Goal: Check status

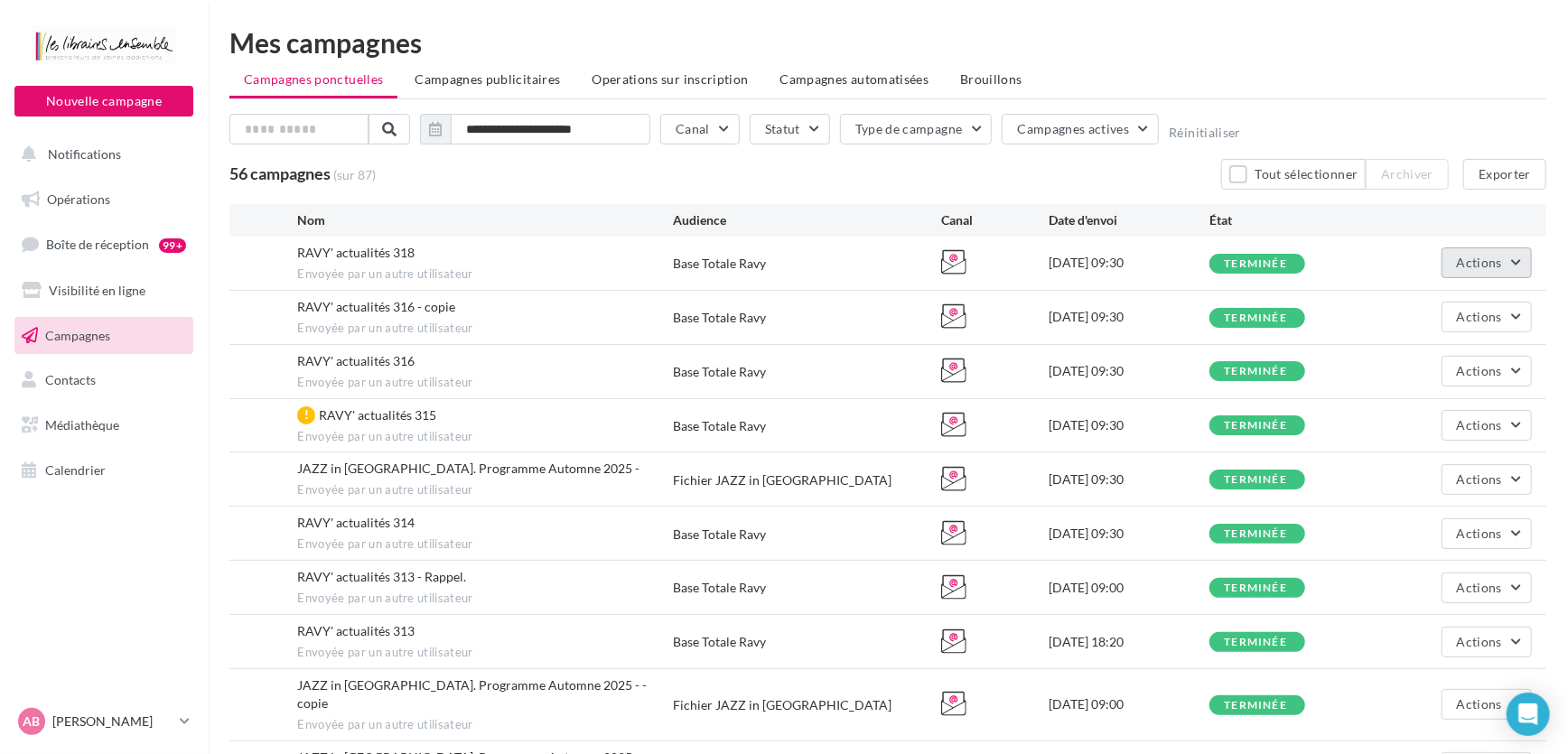
click at [1492, 253] on button "Actions" at bounding box center [1487, 263] width 91 height 31
click at [1447, 306] on button "Voir les résultats" at bounding box center [1441, 306] width 180 height 47
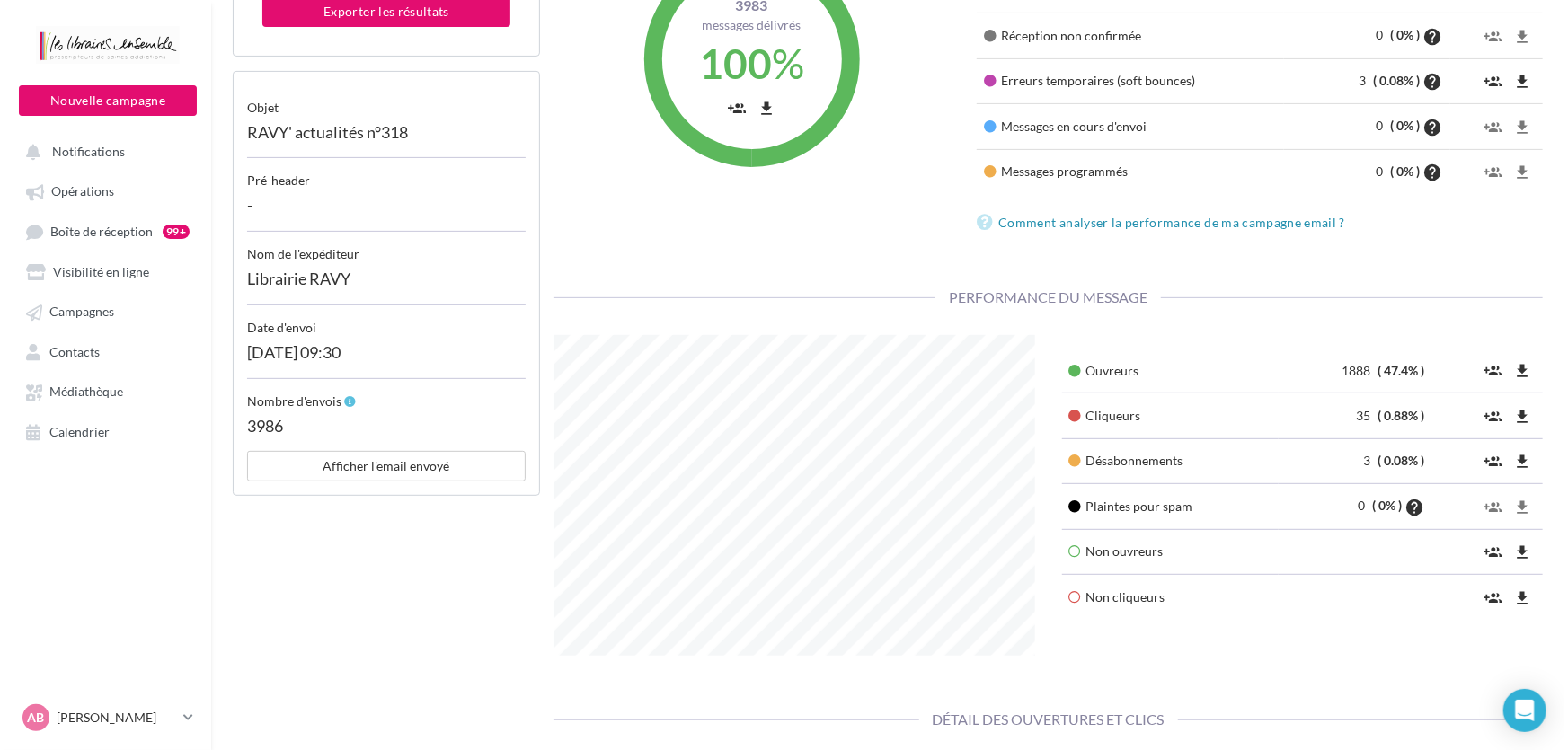
scroll to position [408, 0]
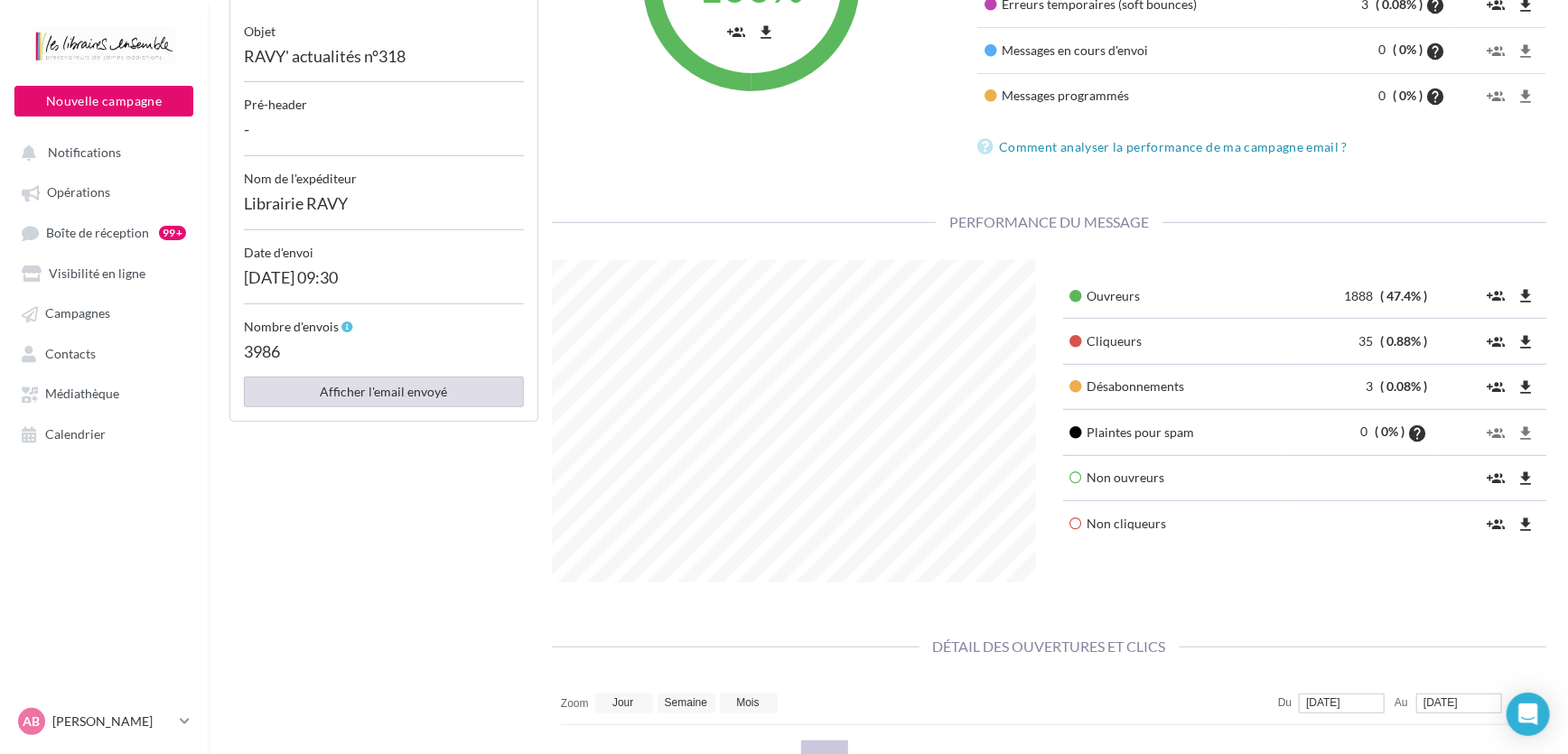
click at [383, 386] on button "Afficher l'email envoyé" at bounding box center [384, 391] width 280 height 31
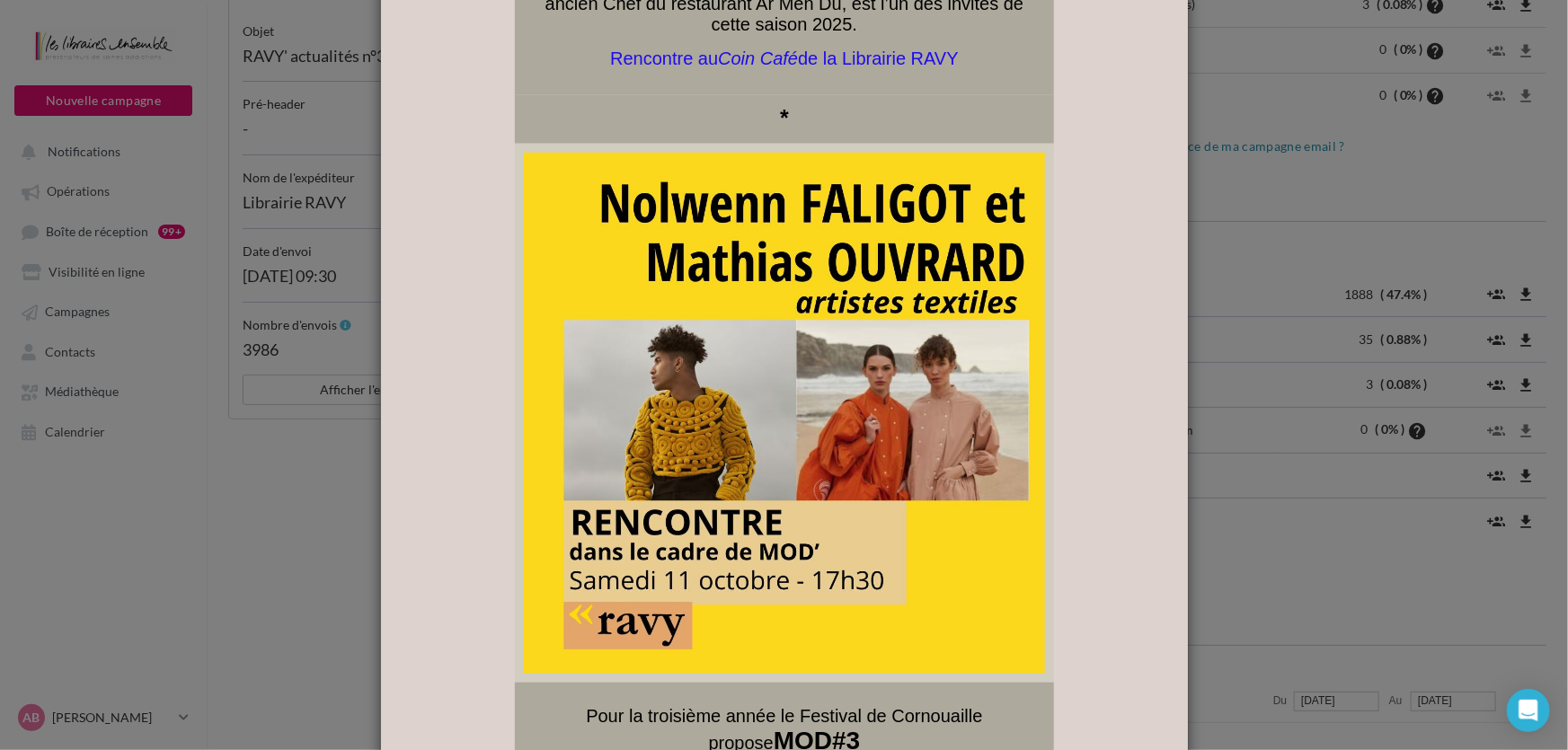
scroll to position [7840, 0]
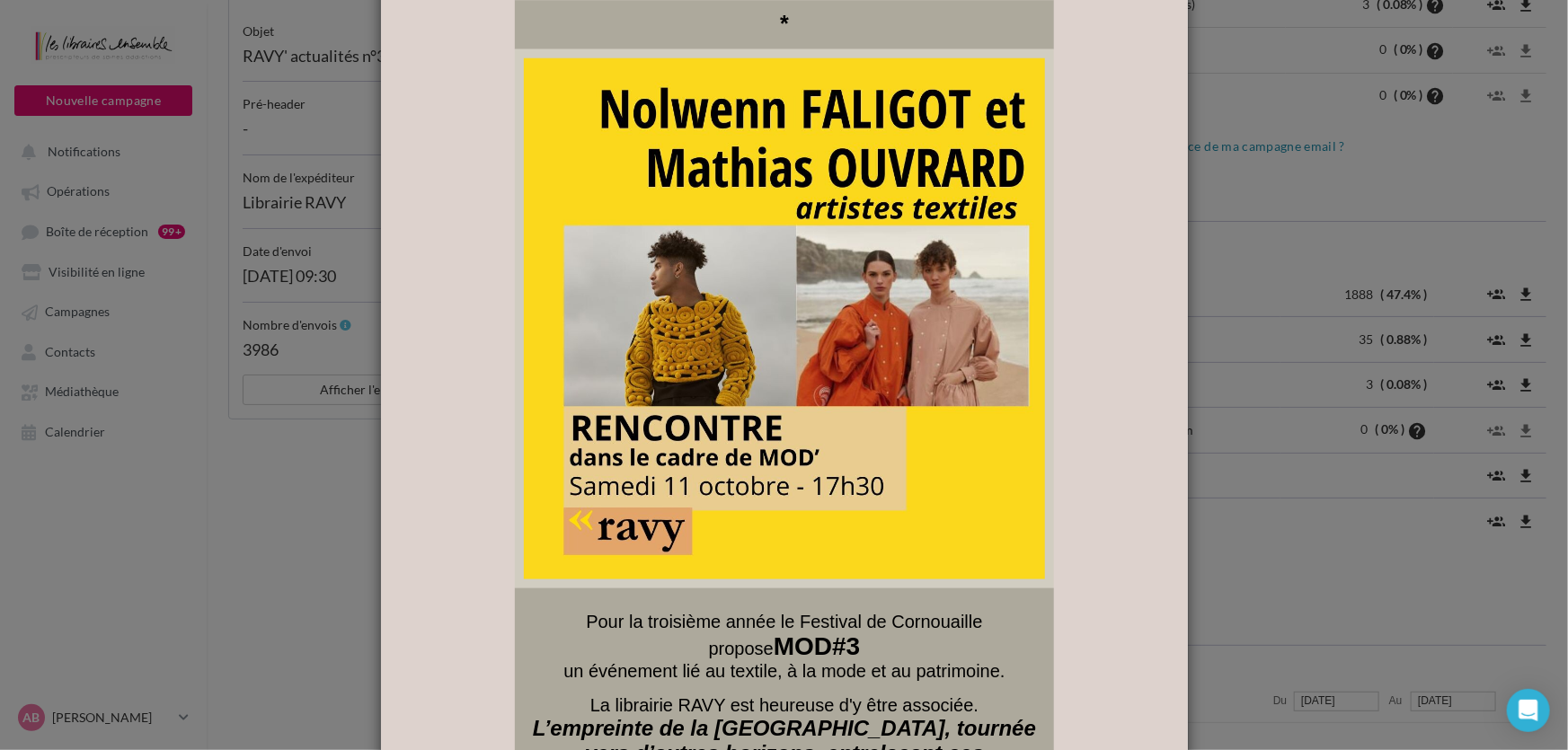
click at [729, 390] on img at bounding box center [784, 322] width 521 height 521
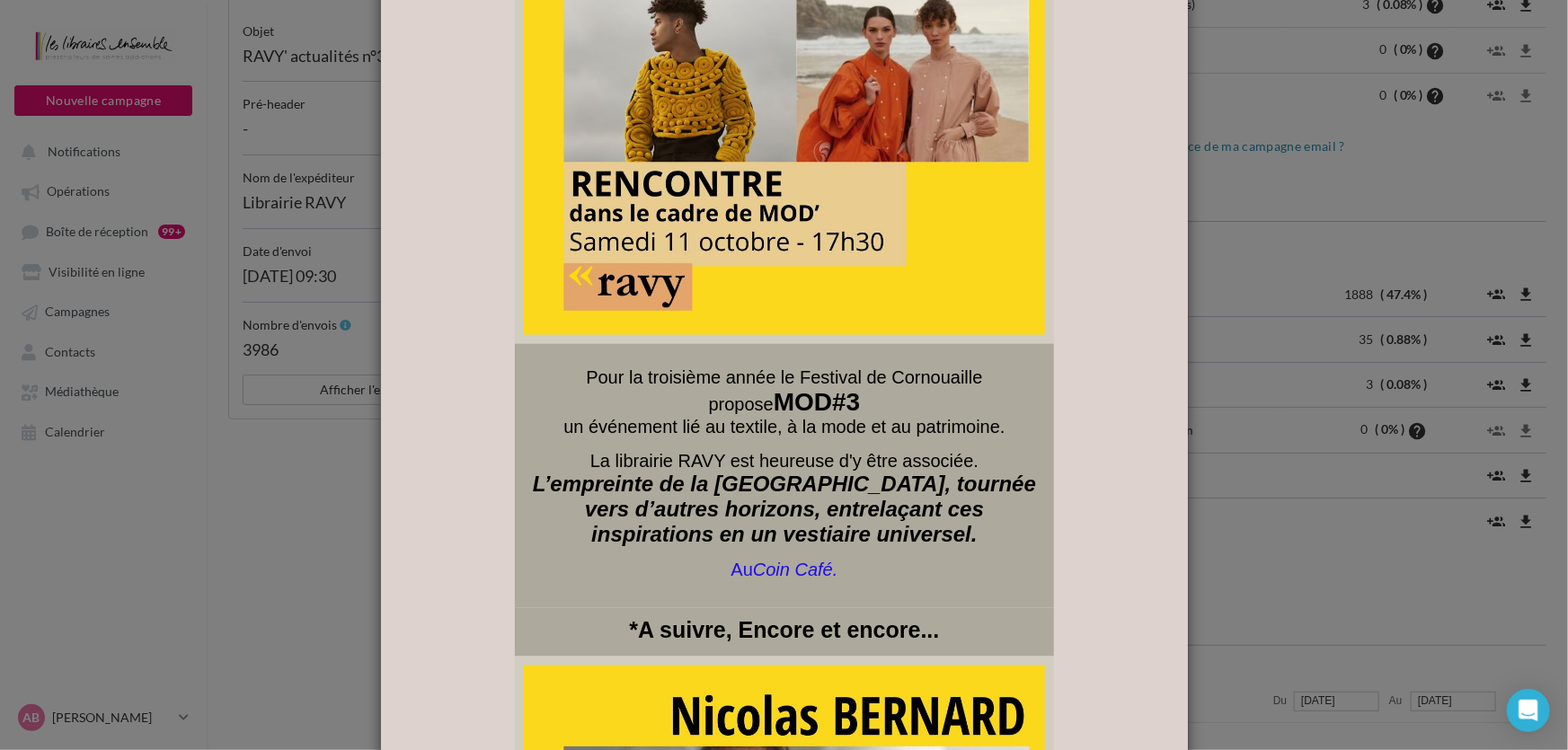
scroll to position [8086, 0]
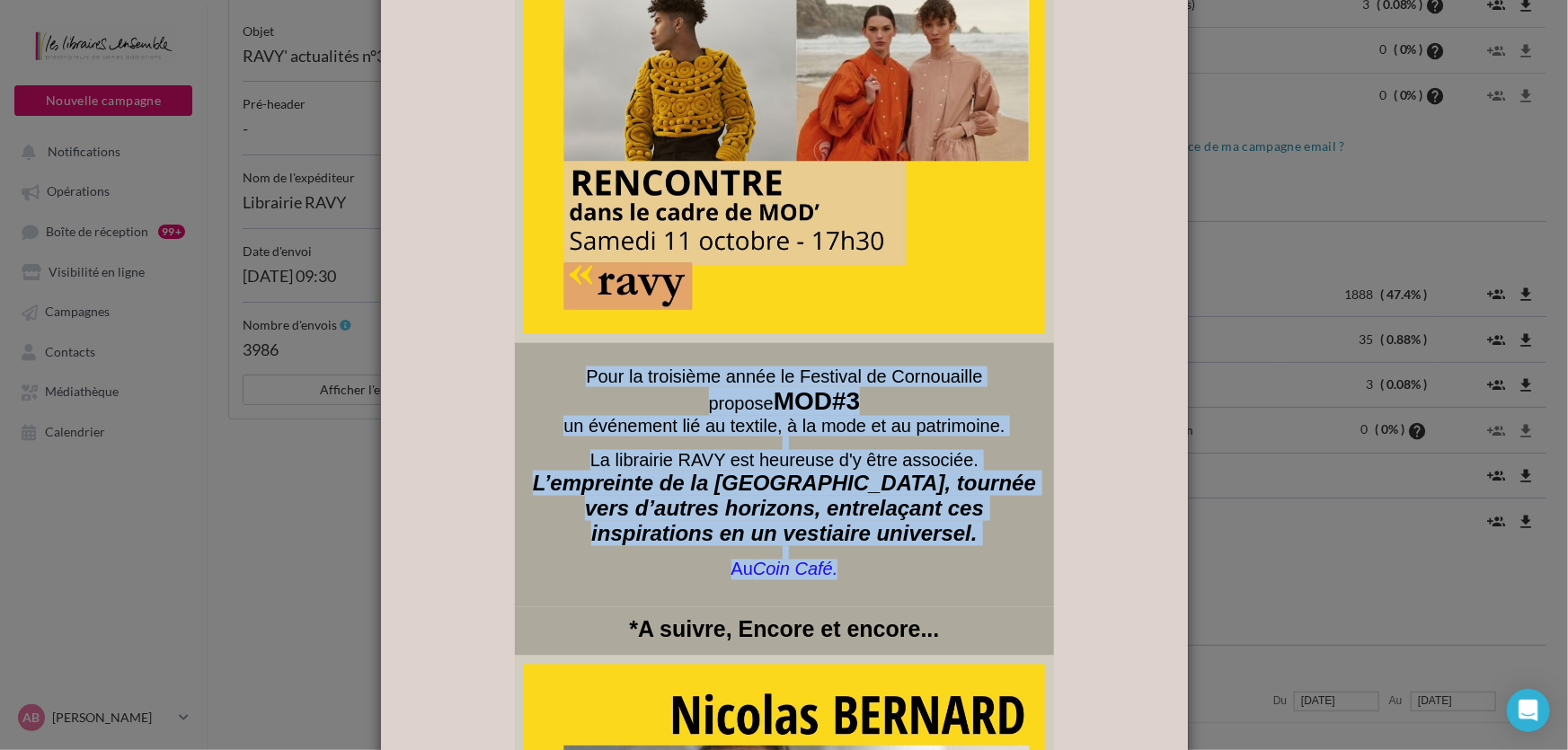
drag, startPoint x: 544, startPoint y: 333, endPoint x: 855, endPoint y: 526, distance: 366.0
click at [855, 526] on div "Pour la troisième année le Festival de Cornouaille propose MOD#3 un événement l…" at bounding box center [784, 476] width 520 height 241
copy div "Pour la troisième année le Festival de Cornouaille propose MOD#3 un événement l…"
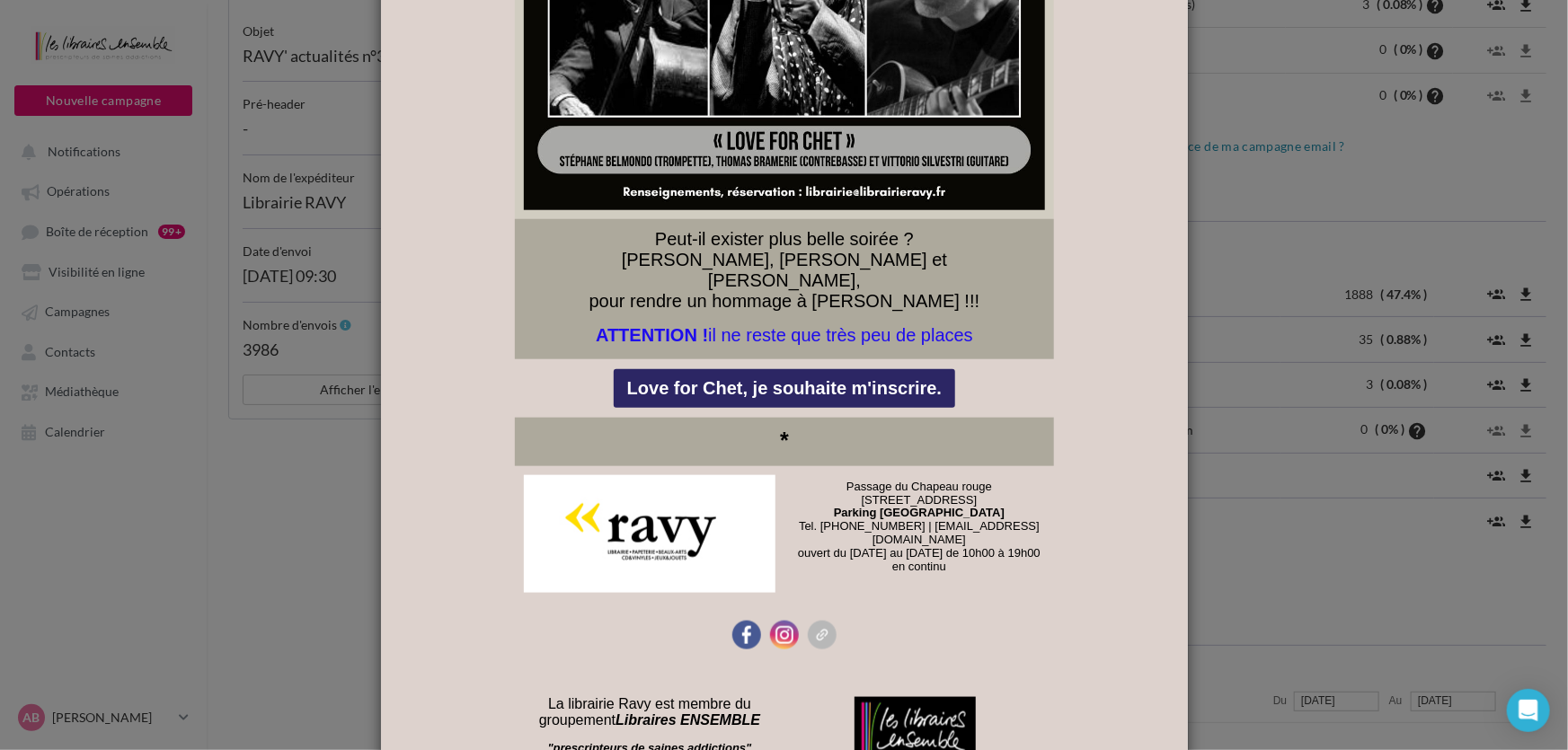
scroll to position [11317, 0]
